Goal: Task Accomplishment & Management: Manage account settings

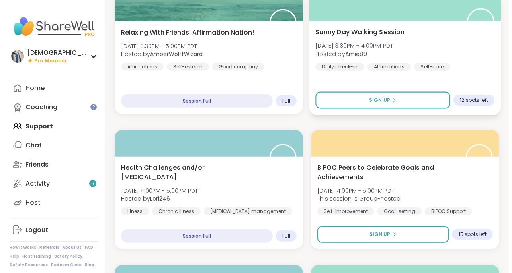
scroll to position [1472, 0]
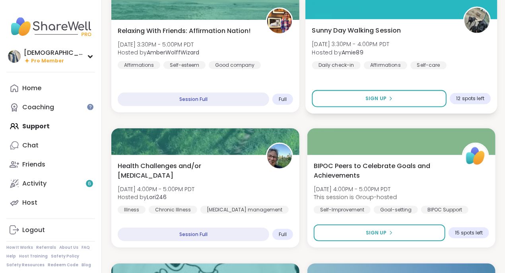
click at [381, 23] on div "Sunny Day Walking Session [DATE] 3:30PM - 4:00PM PDT Hosted by Amie89 Daily che…" at bounding box center [402, 66] width 192 height 95
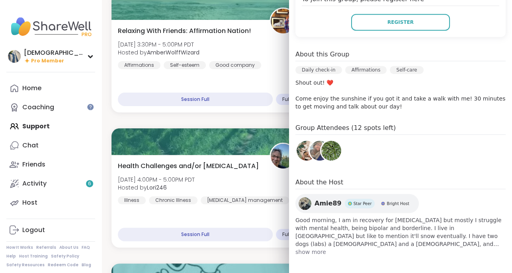
scroll to position [181, 0]
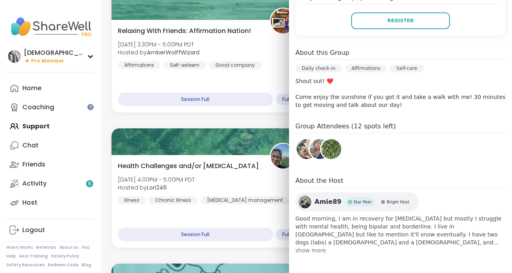
click at [305, 252] on span "show more" at bounding box center [400, 251] width 210 height 8
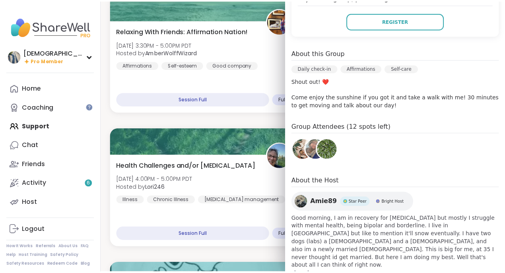
scroll to position [189, 0]
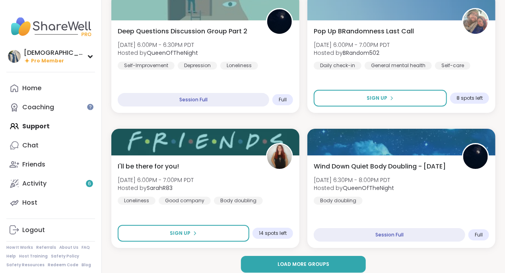
scroll to position [2291, 0]
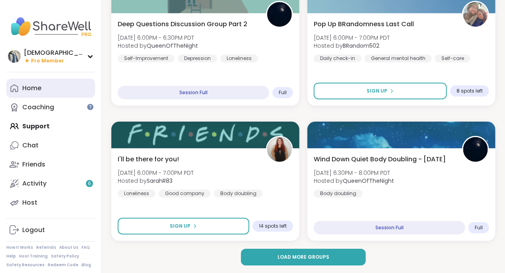
click at [51, 89] on link "Home" at bounding box center [50, 88] width 89 height 19
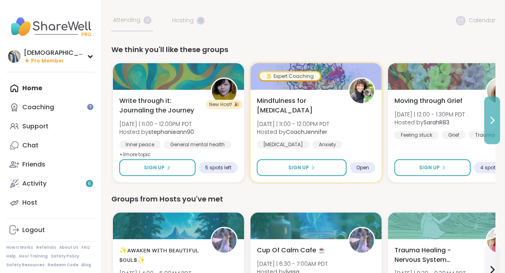
click at [493, 122] on icon at bounding box center [493, 121] width 10 height 10
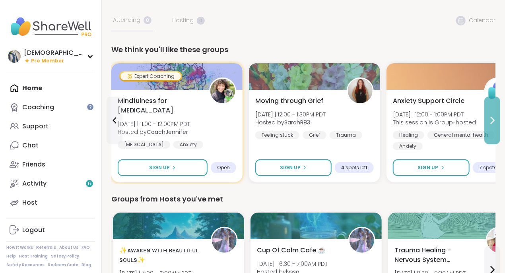
click at [493, 122] on icon at bounding box center [492, 120] width 3 height 6
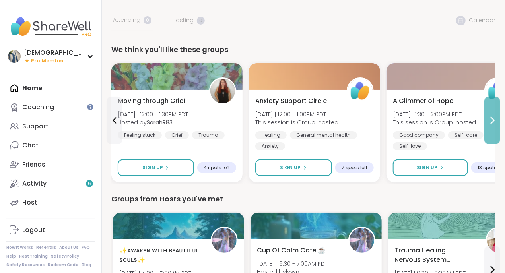
click at [493, 122] on icon at bounding box center [492, 120] width 3 height 6
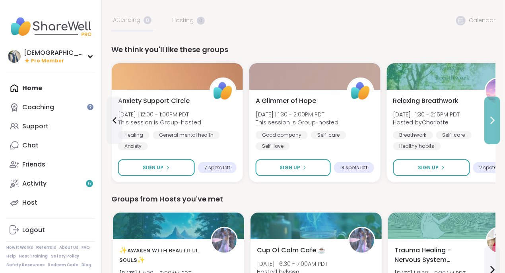
click at [493, 121] on icon at bounding box center [492, 120] width 3 height 6
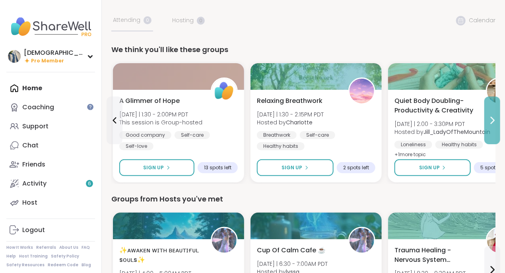
click at [493, 121] on icon at bounding box center [492, 120] width 3 height 6
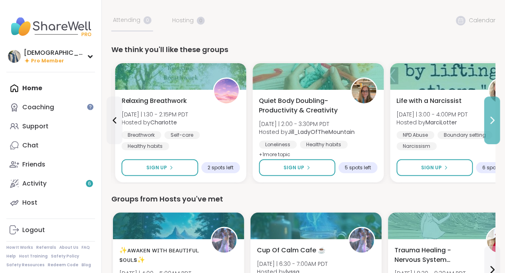
click at [493, 121] on icon at bounding box center [492, 120] width 3 height 6
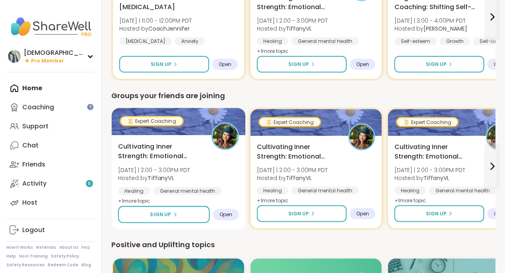
scroll to position [398, 0]
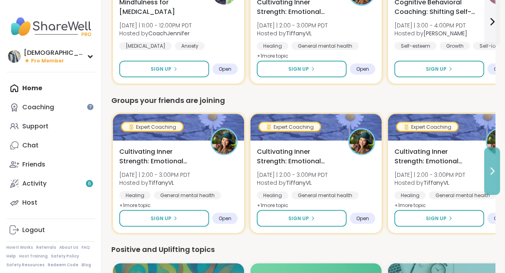
click at [492, 172] on icon at bounding box center [493, 172] width 10 height 10
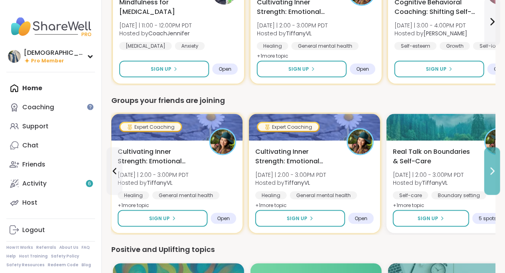
click at [493, 167] on icon at bounding box center [493, 172] width 10 height 10
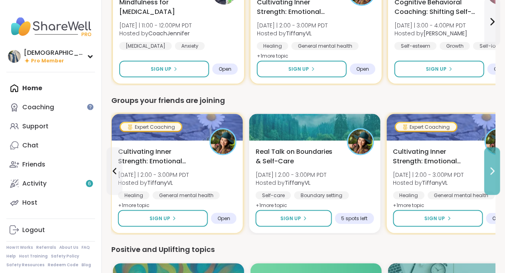
click at [493, 164] on button at bounding box center [493, 172] width 16 height 48
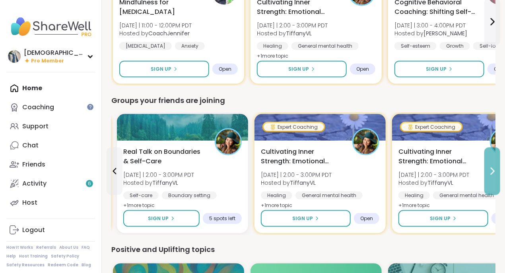
click at [493, 164] on button at bounding box center [493, 172] width 16 height 48
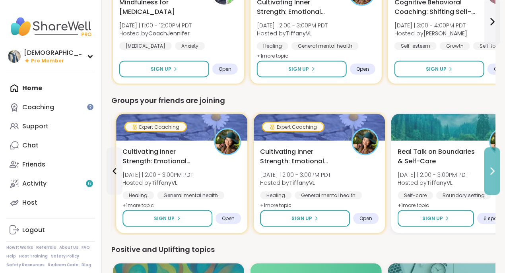
click at [493, 164] on button at bounding box center [493, 172] width 16 height 48
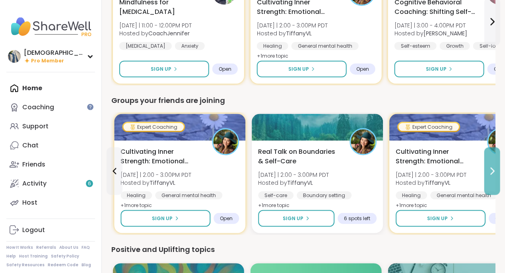
click at [493, 164] on button at bounding box center [493, 172] width 16 height 48
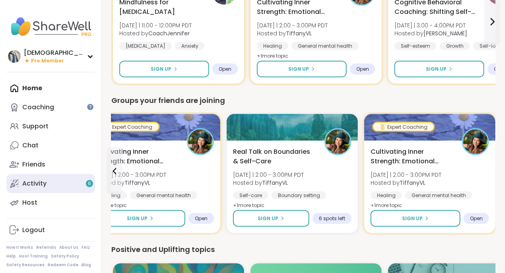
click at [61, 185] on link "Activity 6" at bounding box center [50, 183] width 89 height 19
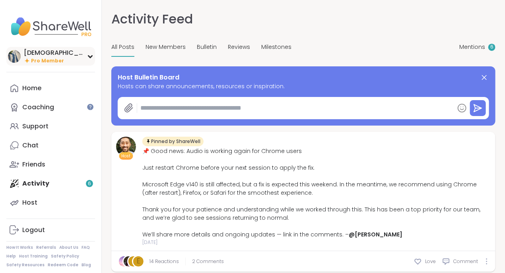
click at [53, 56] on div "[DEMOGRAPHIC_DATA]" at bounding box center [54, 53] width 60 height 9
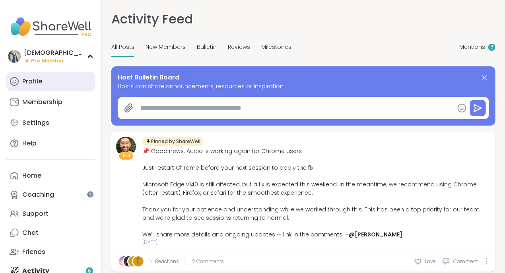
click at [44, 79] on link "Profile" at bounding box center [50, 81] width 89 height 19
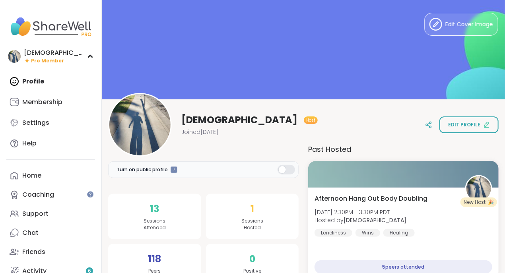
scroll to position [24, 0]
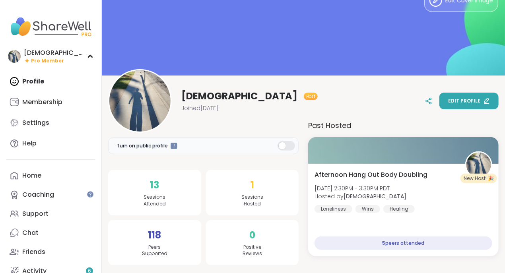
click at [465, 103] on span "Edit profile" at bounding box center [464, 100] width 32 height 7
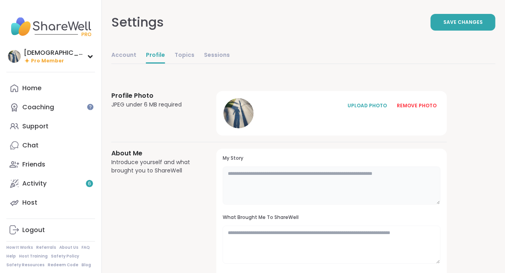
click at [374, 175] on textarea at bounding box center [332, 186] width 218 height 38
click at [325, 173] on textarea "**********" at bounding box center [332, 186] width 218 height 38
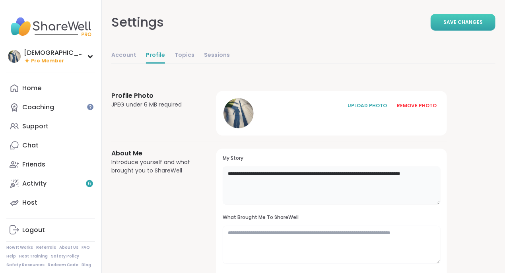
type textarea "**********"
click at [444, 23] on button "Save Changes" at bounding box center [463, 22] width 65 height 17
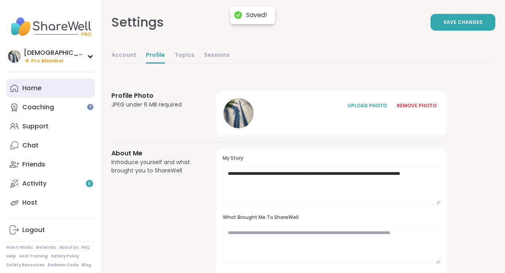
click at [23, 90] on div "Home" at bounding box center [31, 88] width 19 height 9
